Goal: Check status: Check status

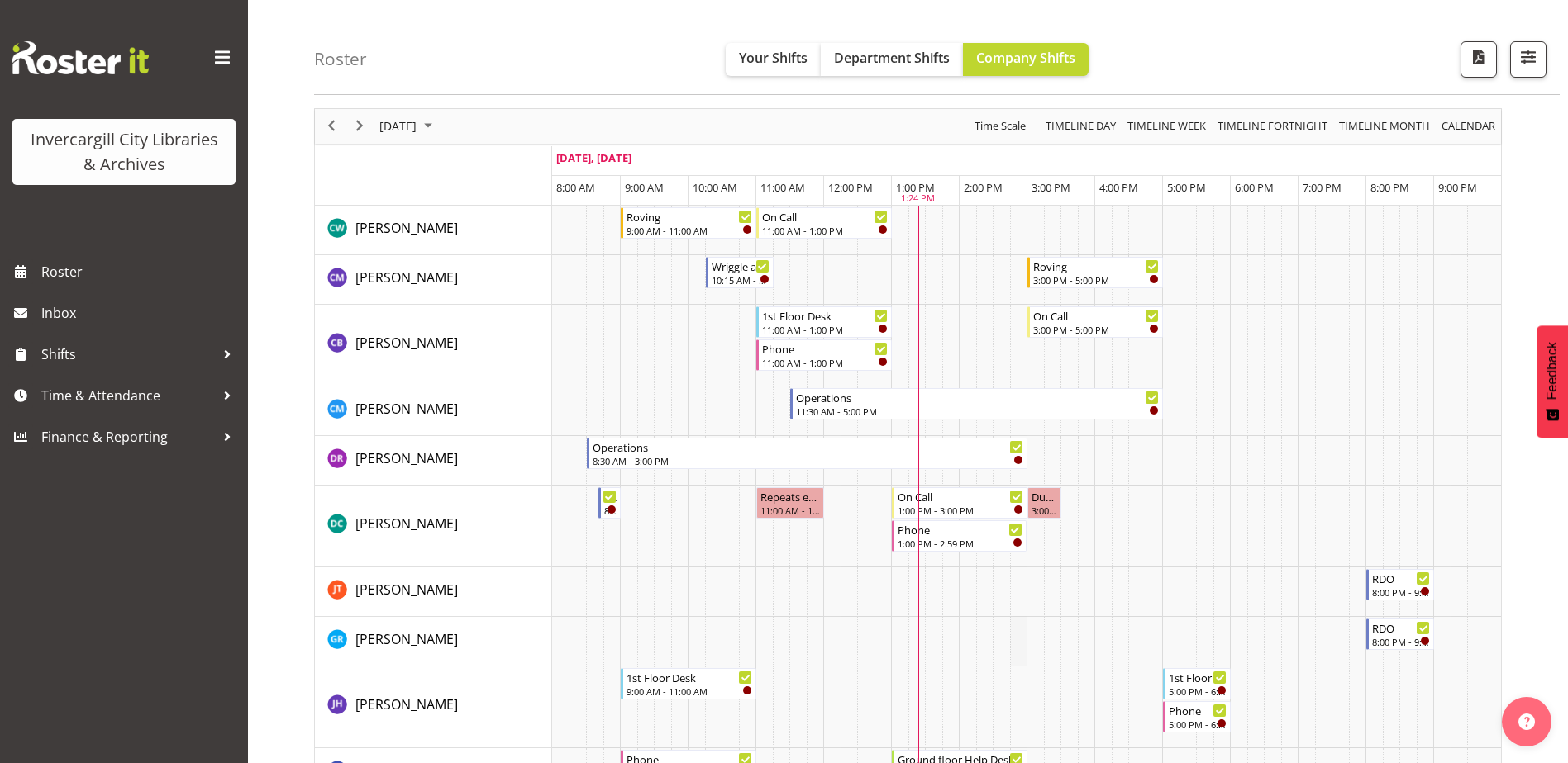
scroll to position [82, 0]
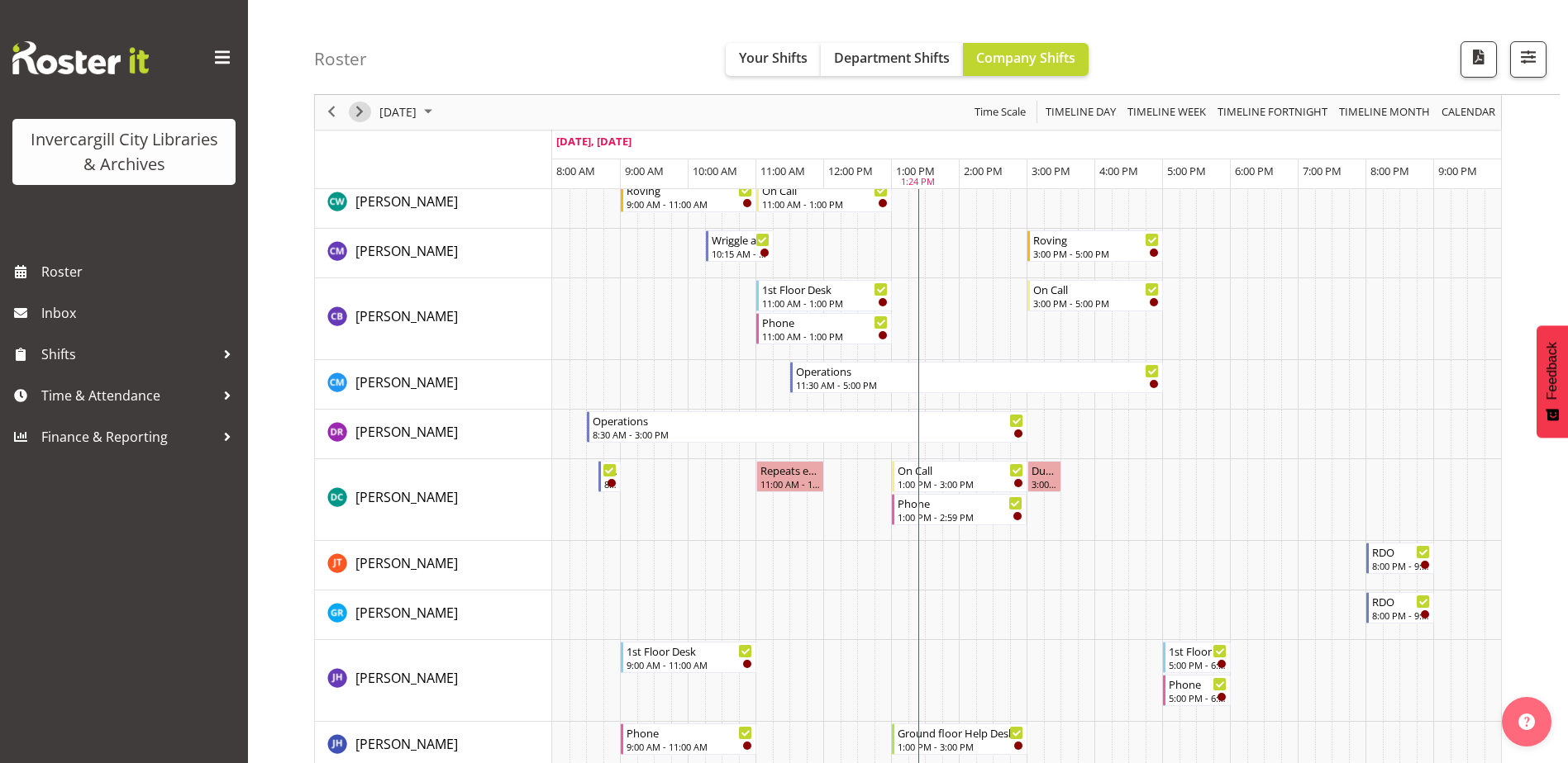
click at [359, 117] on span "Next" at bounding box center [359, 113] width 20 height 21
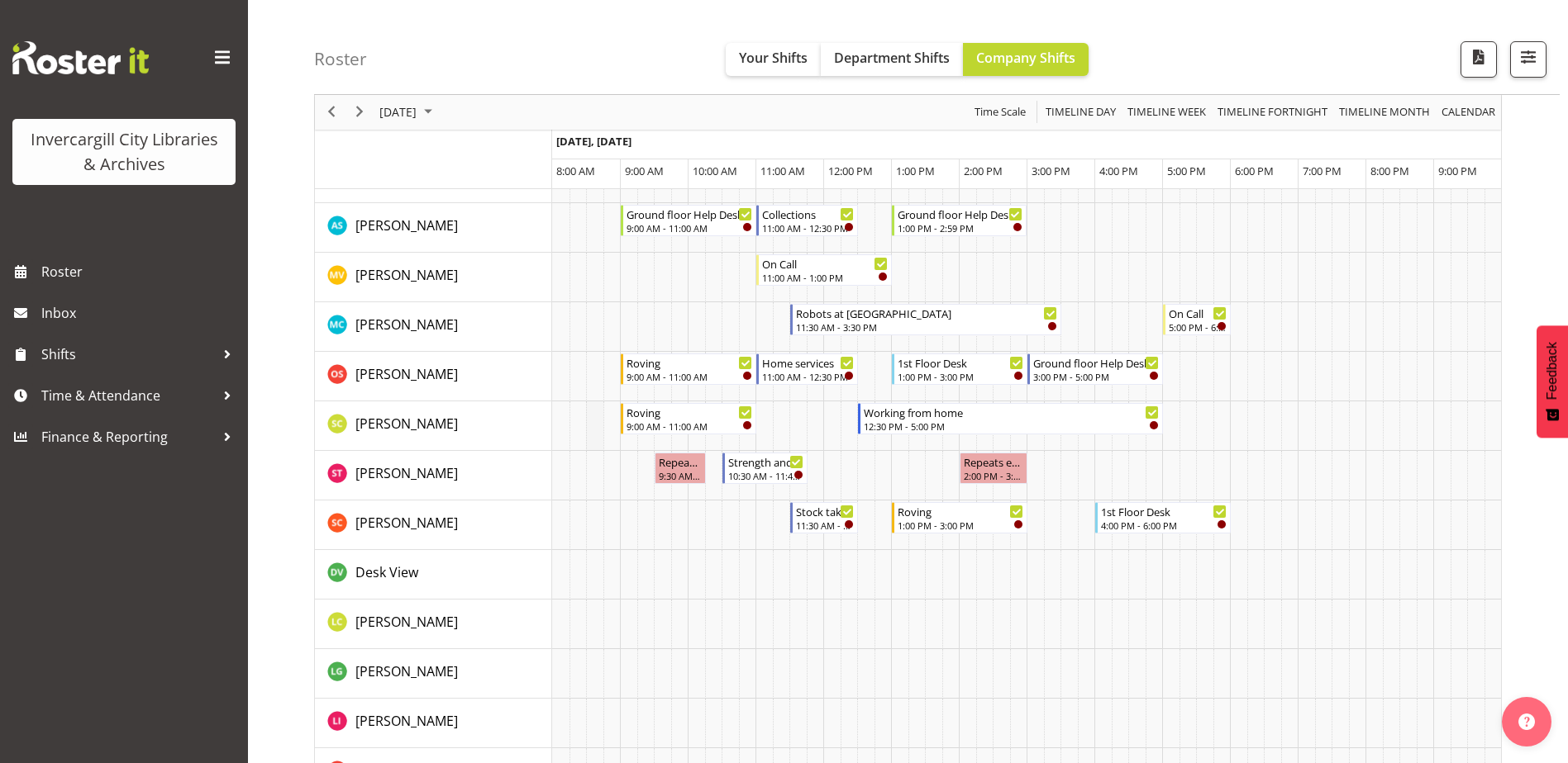
scroll to position [827, 0]
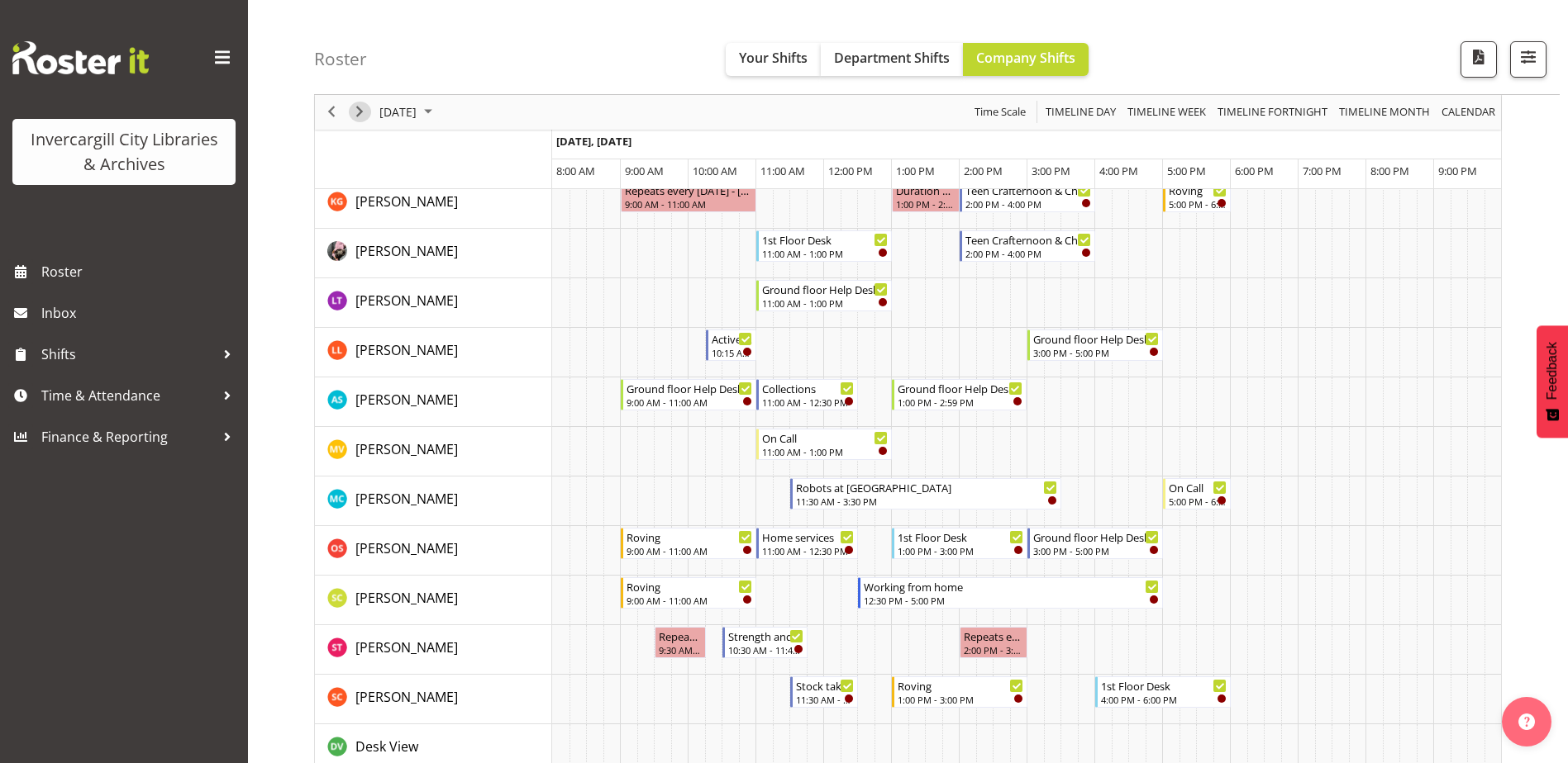
click at [357, 110] on span "Next" at bounding box center [359, 113] width 20 height 21
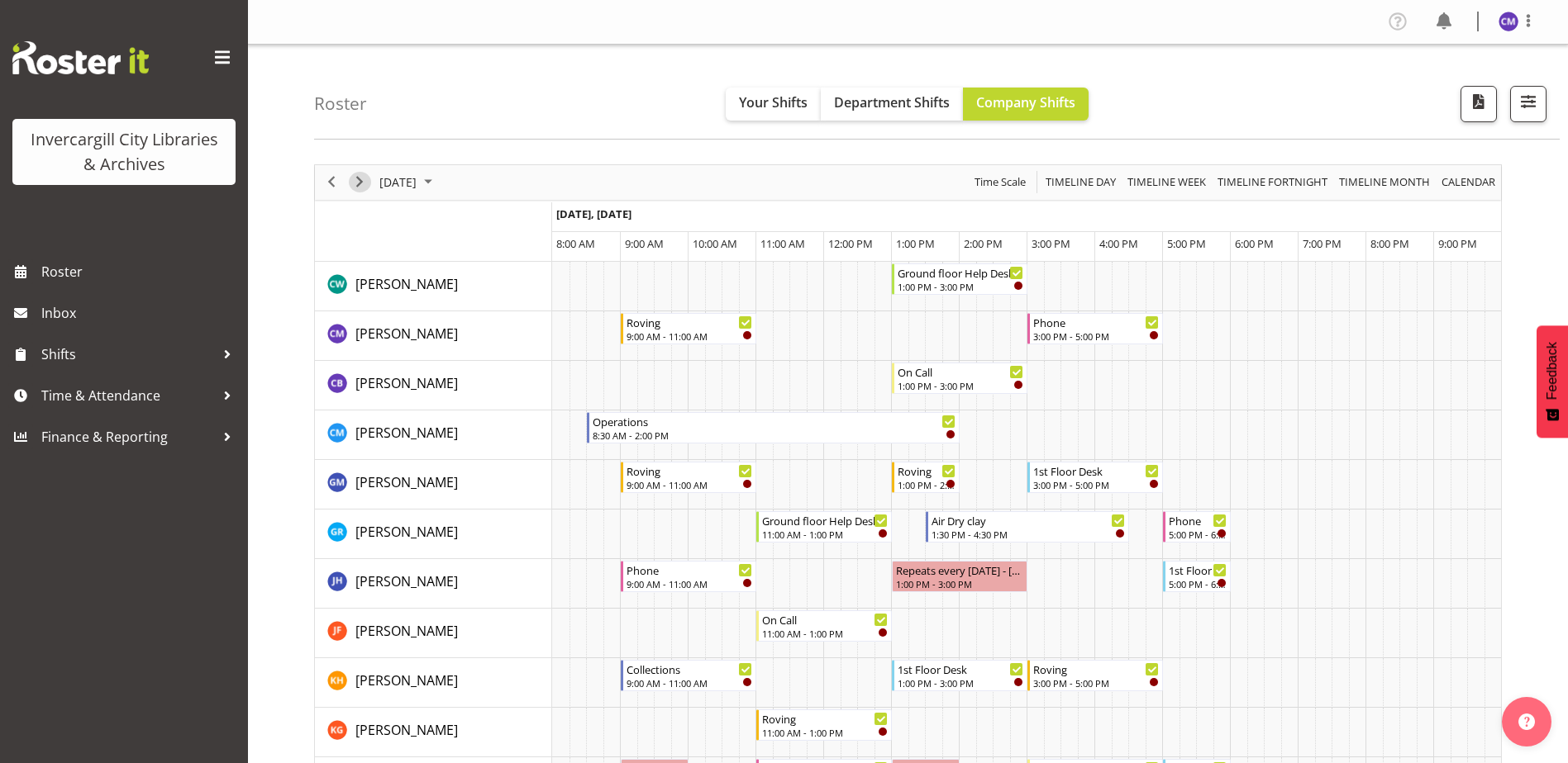
click at [364, 182] on span "Next" at bounding box center [359, 182] width 20 height 21
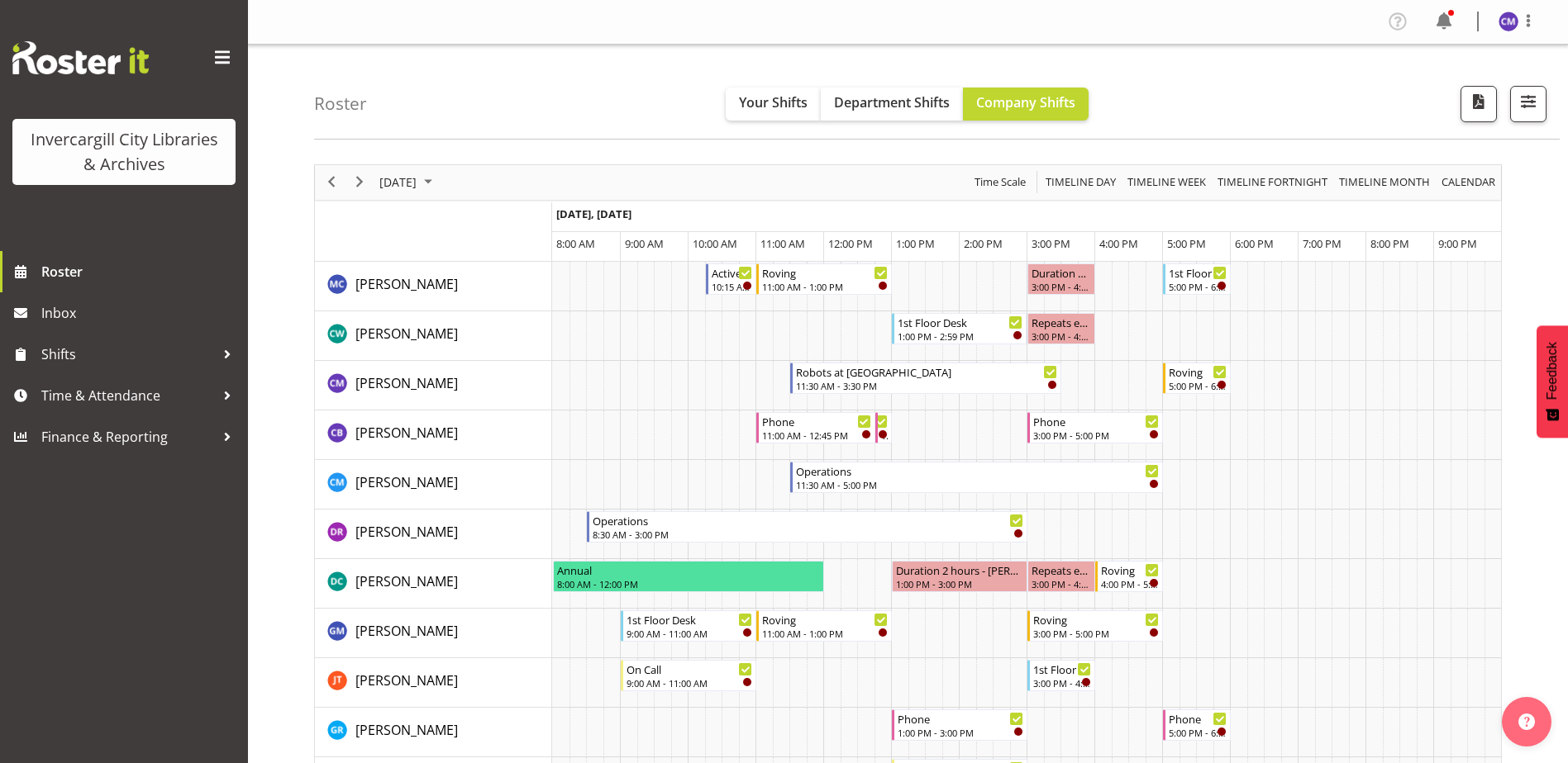
scroll to position [1322, 0]
